Goal: Check status

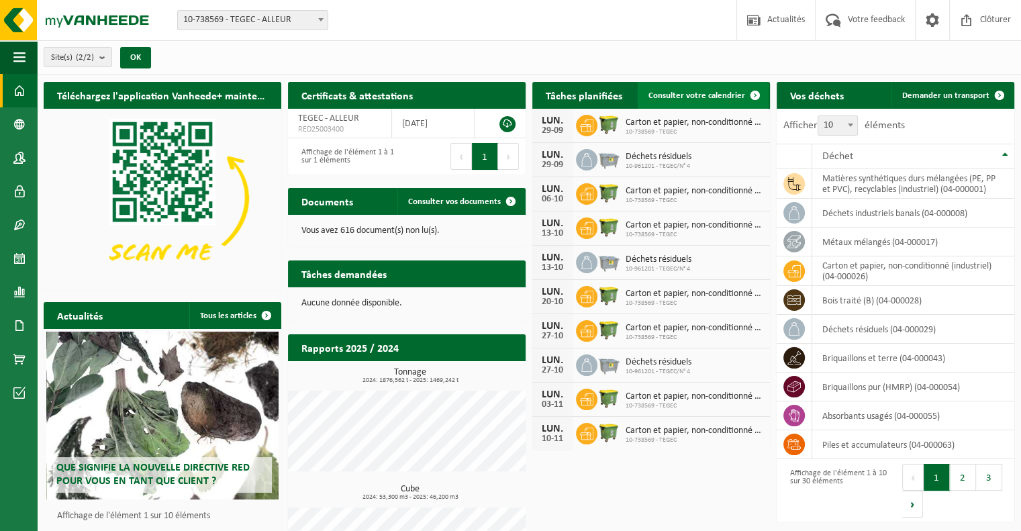
click at [705, 99] on span "Consulter votre calendrier" at bounding box center [697, 95] width 97 height 9
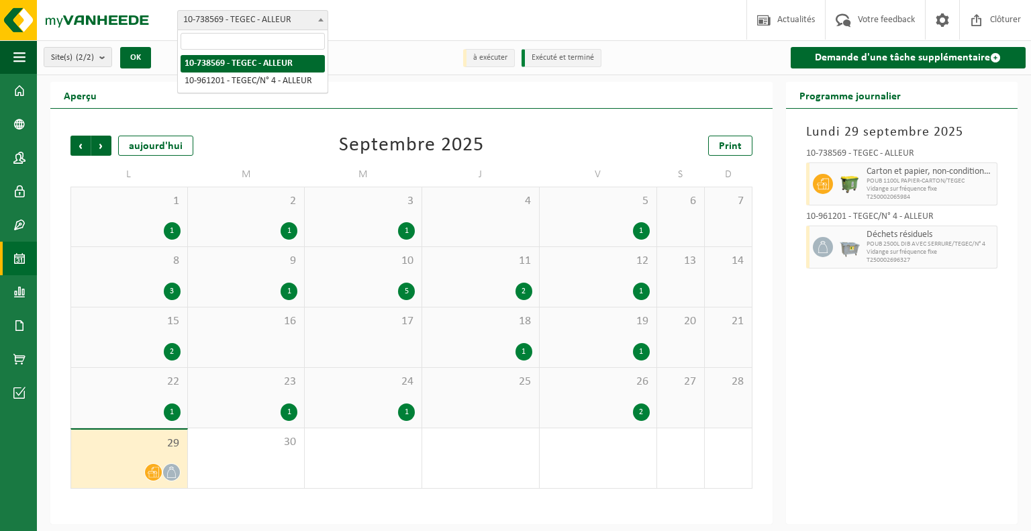
click at [286, 19] on span "10-738569 - TEGEC - ALLEUR" at bounding box center [253, 20] width 150 height 19
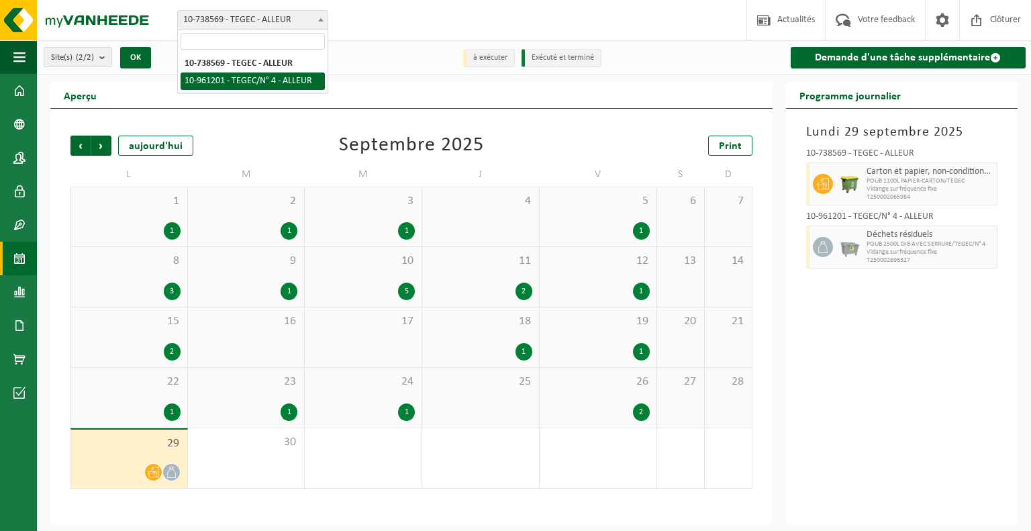
select select "149911"
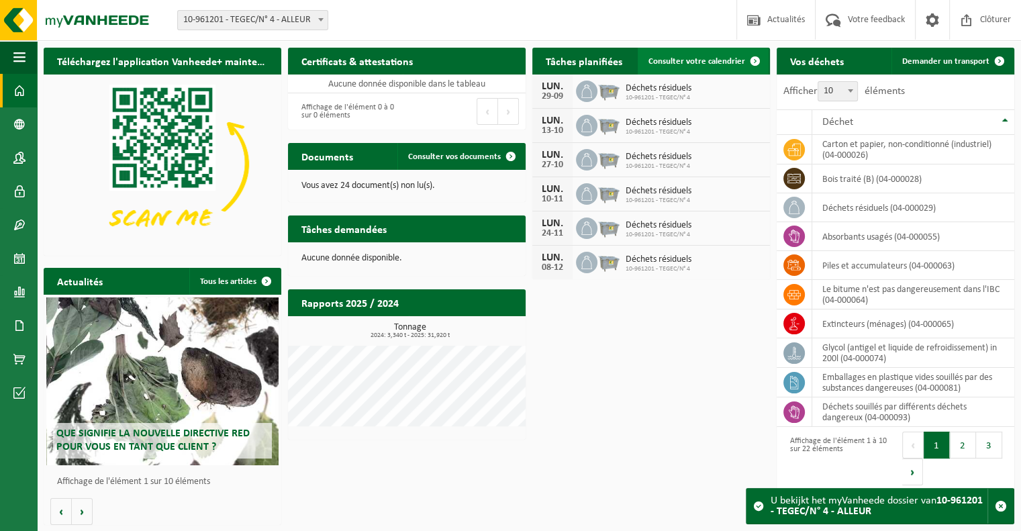
click at [720, 62] on span "Consulter votre calendrier" at bounding box center [697, 61] width 97 height 9
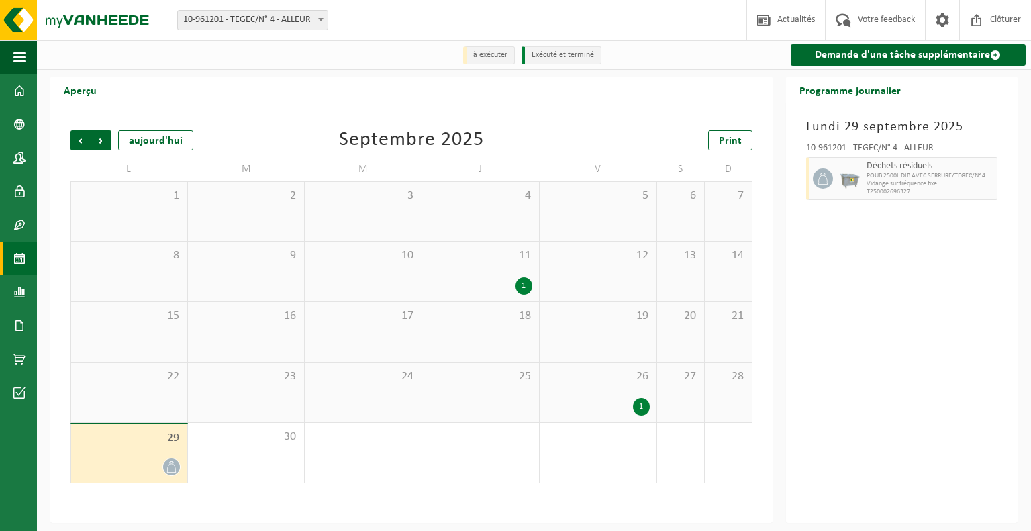
click at [641, 413] on div "1" at bounding box center [641, 406] width 17 height 17
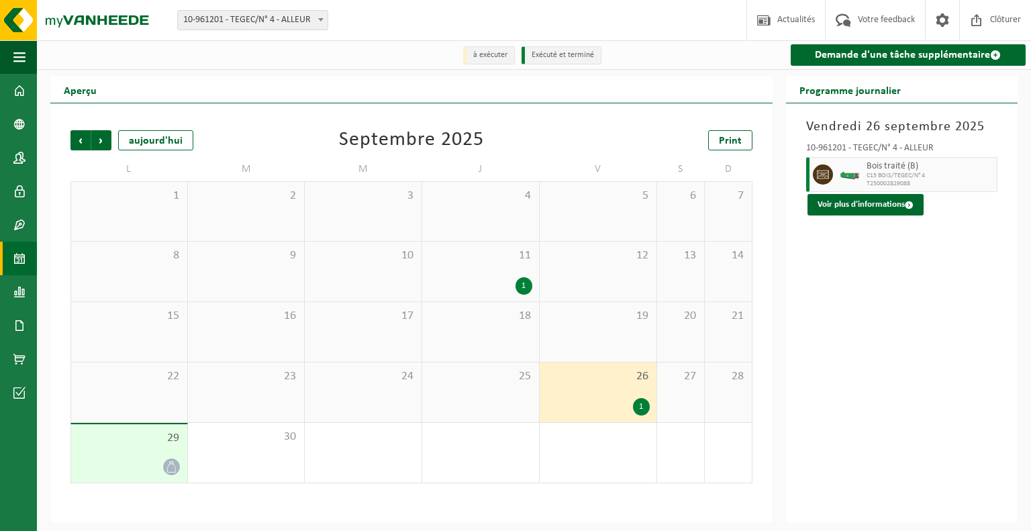
click at [520, 289] on div "1" at bounding box center [524, 285] width 17 height 17
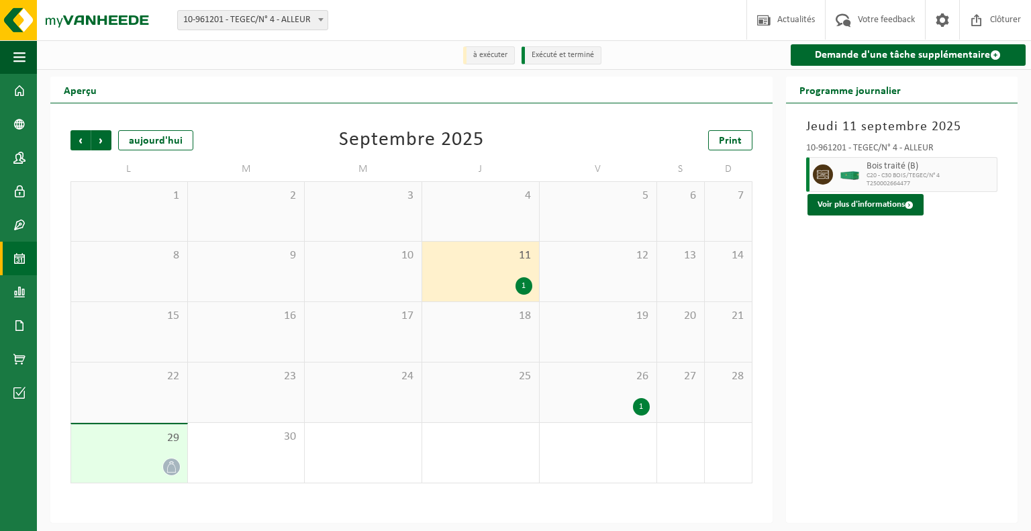
click at [638, 412] on div "1" at bounding box center [641, 406] width 17 height 17
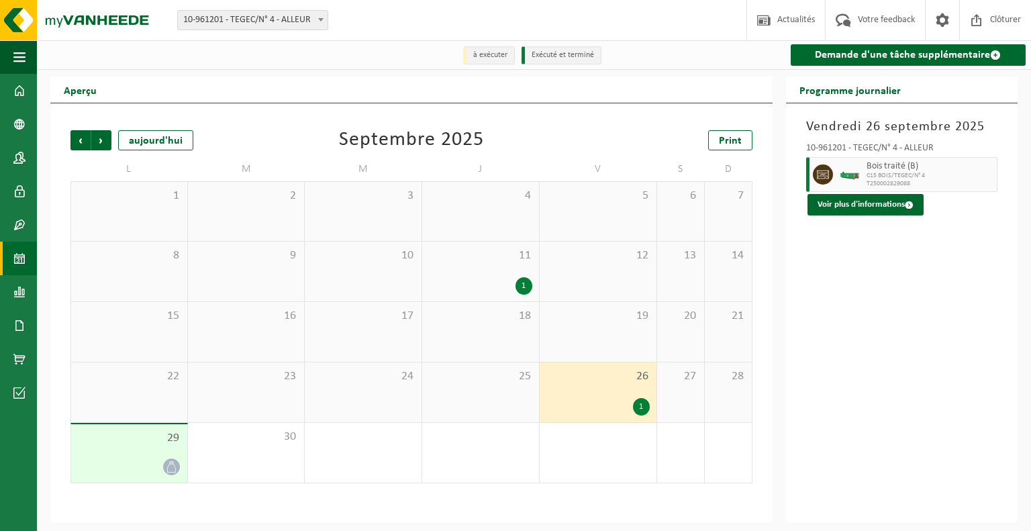
click at [526, 295] on div "1" at bounding box center [524, 285] width 17 height 17
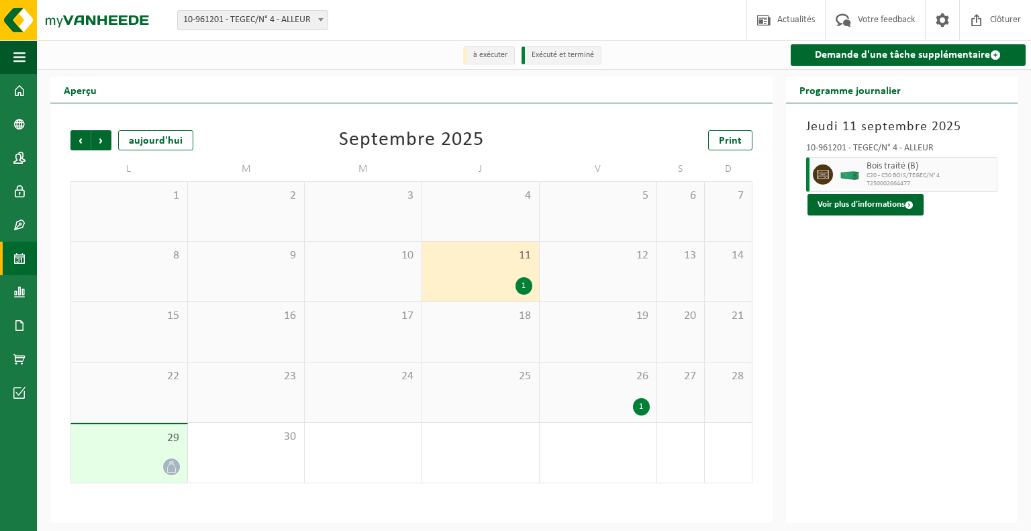
click at [641, 413] on div "1" at bounding box center [641, 406] width 17 height 17
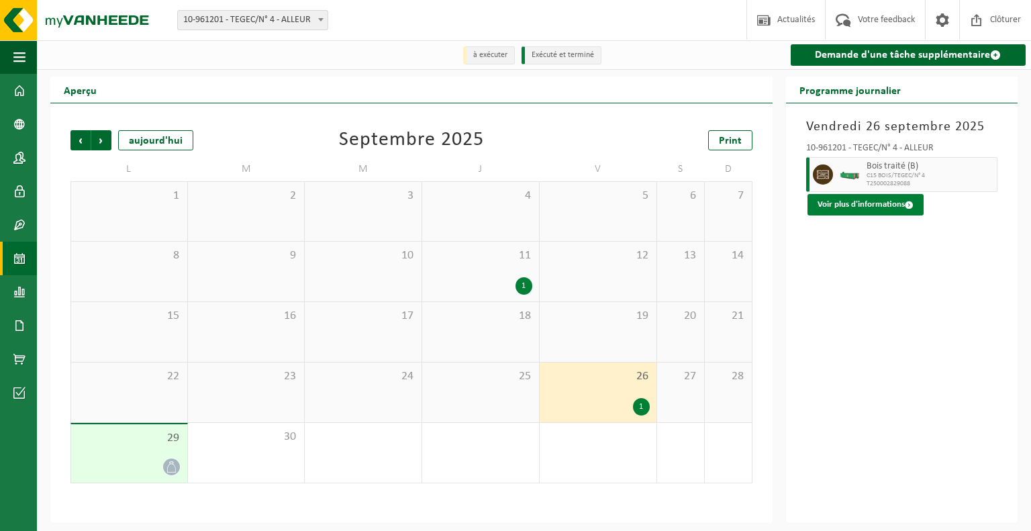
click at [862, 206] on button "Voir plus d'informations" at bounding box center [866, 204] width 116 height 21
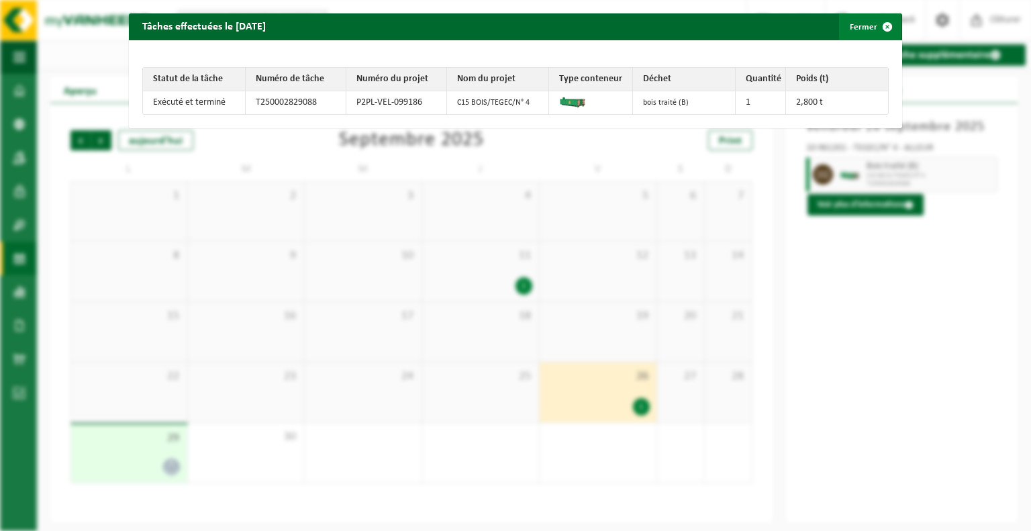
click at [881, 32] on span "button" at bounding box center [887, 26] width 27 height 27
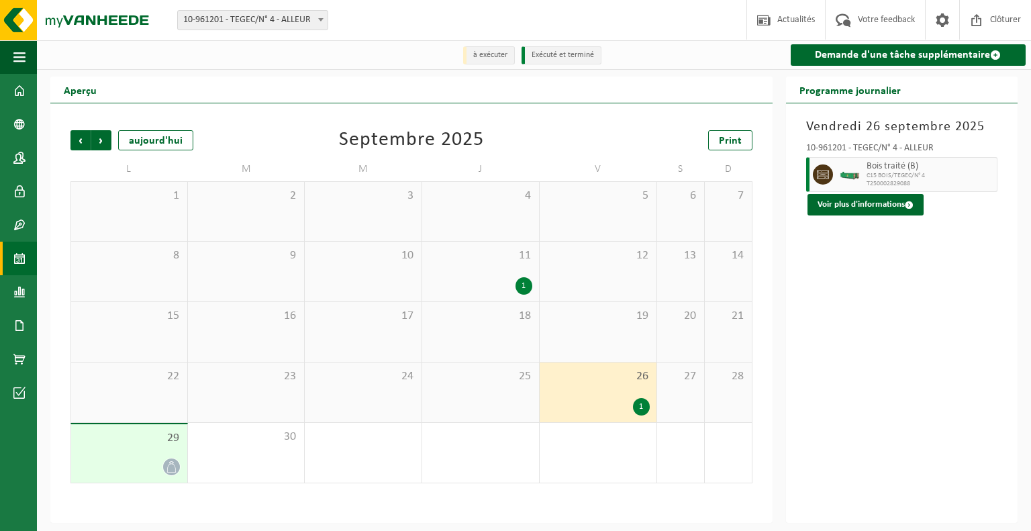
click at [169, 471] on icon at bounding box center [171, 466] width 11 height 11
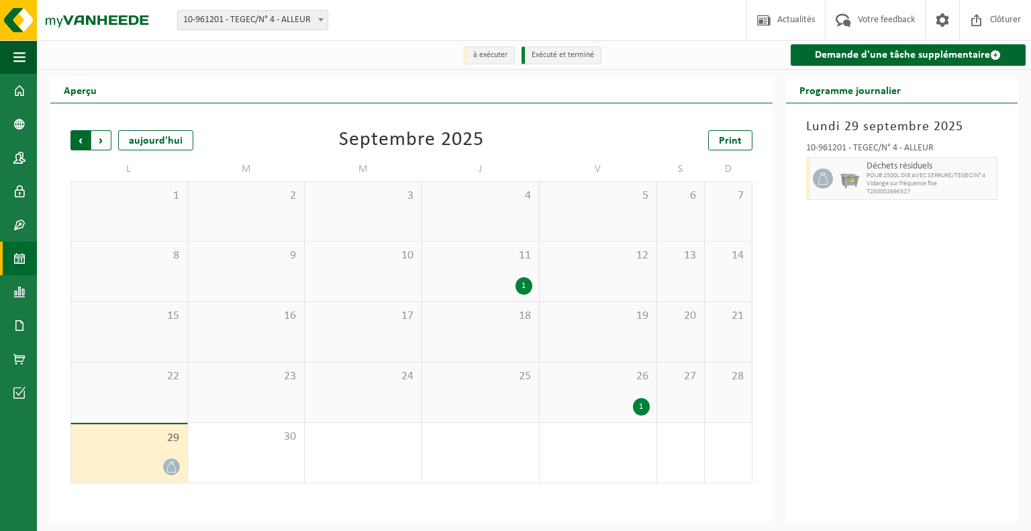
click at [104, 144] on span "Suivant" at bounding box center [101, 140] width 20 height 20
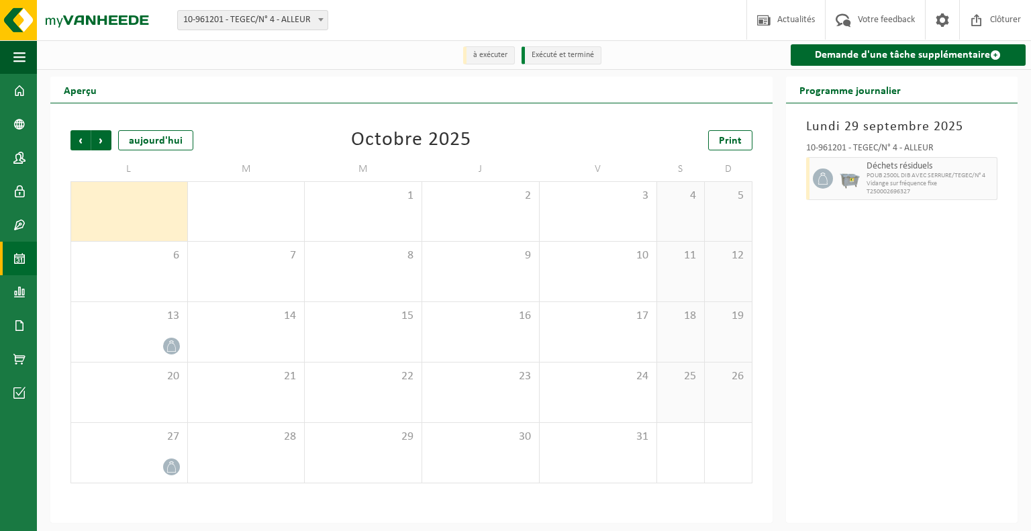
click at [288, 15] on span "10-961201 - TEGEC/N° 4 - ALLEUR" at bounding box center [253, 20] width 150 height 19
click at [386, 21] on div "Site: 10-738569 - TEGEC - ALLEUR 10-961201 - TEGEC/N° 4 - ALLEUR 10-961201 - TE…" at bounding box center [515, 20] width 1031 height 41
click at [322, 20] on b at bounding box center [320, 19] width 5 height 3
select select "37754"
